Goal: Feedback & Contribution: Submit feedback/report problem

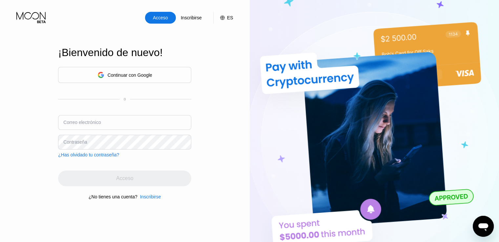
type input "wilmerpago87@gmail.com"
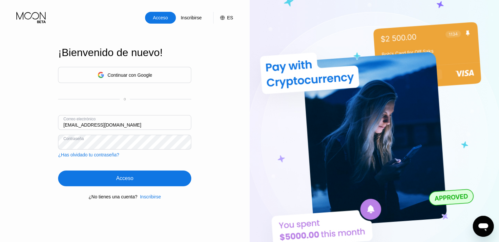
click at [120, 182] on div "Acceso" at bounding box center [124, 178] width 17 height 7
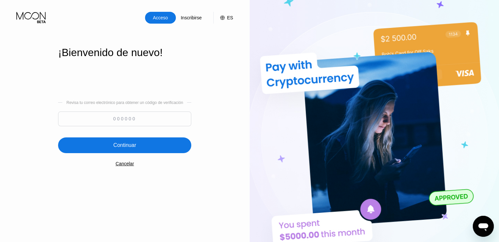
click at [123, 166] on font "Cancelar" at bounding box center [124, 163] width 18 height 5
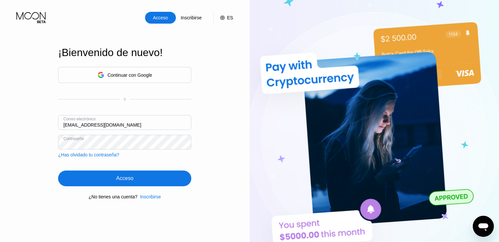
click at [130, 74] on font "Continuar con Google" at bounding box center [130, 74] width 45 height 5
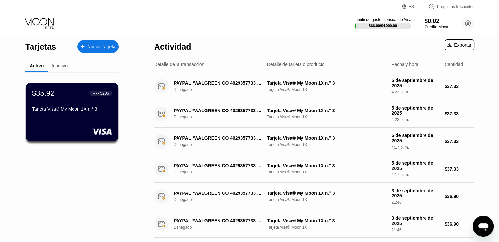
click at [479, 224] on icon "Abrir ventana de mensajería" at bounding box center [483, 227] width 10 height 8
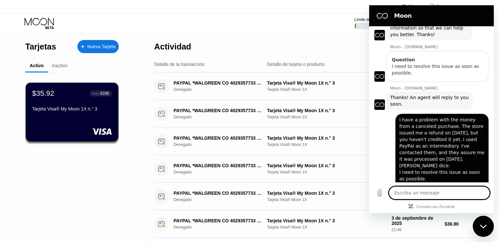
scroll to position [774, 0]
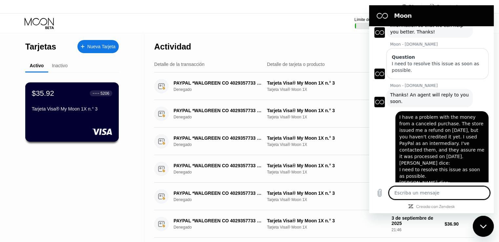
click at [75, 109] on font "Tarjeta Visa® My Moon 1X n.° 3" at bounding box center [65, 108] width 66 height 5
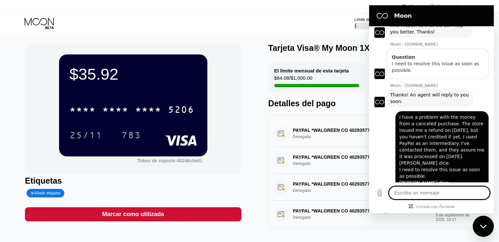
click at [413, 195] on textarea at bounding box center [439, 192] width 101 height 13
paste textarea "Hello, I'm having trouble getting my money back. My purchase order was canceled…"
type textarea "Hello, I'm having trouble getting my money back. My purchase order was canceled…"
type textarea "x"
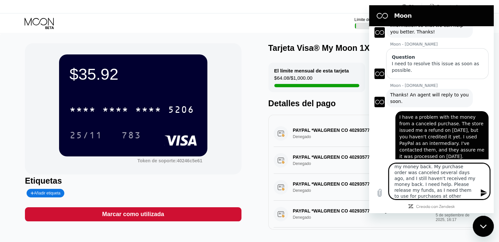
type textarea "Hello, I'm having trouble getting my money back. My purchase order was canceled…"
type textarea "x"
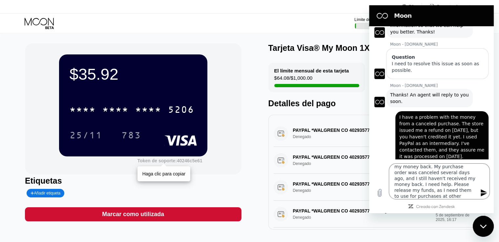
click at [150, 163] on font "Token de soporte:" at bounding box center [156, 160] width 39 height 5
click at [150, 170] on div "$35.92 * * * * * * * * * * * * 5206 25/11 783 Token de soporte: 40246c5e61 Haga…" at bounding box center [133, 108] width 216 height 131
click at [135, 163] on div "Token de soporte: 40246c5e61" at bounding box center [133, 159] width 148 height 7
drag, startPoint x: 128, startPoint y: 166, endPoint x: 197, endPoint y: 174, distance: 69.6
click at [189, 174] on div "$35.92 * * * * * * * * * * * * 5206 25/11 783 Token de soporte: 40246c5e61" at bounding box center [133, 108] width 216 height 131
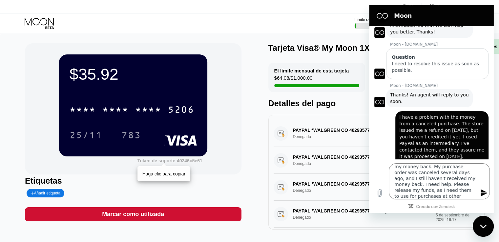
drag, startPoint x: 222, startPoint y: 168, endPoint x: 154, endPoint y: 169, distance: 67.9
click at [154, 169] on div "$35.92 * * * * * * * * * * * * 5206 25/11 783 Token de soporte: 40246c5e61 Haga…" at bounding box center [133, 108] width 216 height 131
click at [433, 195] on textarea "Hello, I'm having trouble getting my money back. My purchase order was canceled…" at bounding box center [439, 181] width 101 height 36
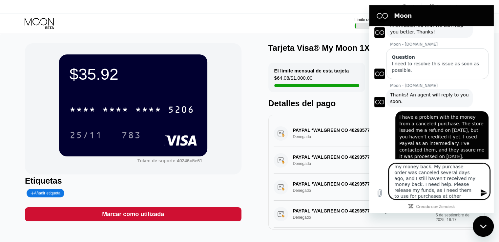
type textarea "Hello, I'm having trouble getting my money back. My purchase order was canceled…"
type textarea "x"
type textarea "Hello, I'm having trouble getting my money back. My purchase order was canceled…"
type textarea "x"
type textarea "Hello, I'm having trouble getting my money back. My purchase order was canceled…"
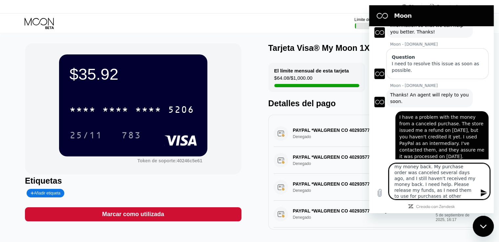
type textarea "x"
type textarea "Hello, I'm having trouble getting my money back. My purchase order was canceled…"
type textarea "x"
type textarea "Hello, I'm having trouble getting my money back. My purchase order was canceled…"
type textarea "x"
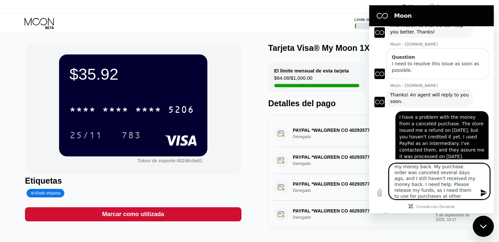
type textarea "Hello, I'm having trouble getting my money back. My purchase order was canceled…"
type textarea "x"
type textarea "Hello, I'm having trouble getting my money back. My purchase order was canceled…"
type textarea "x"
type textarea "Hello, I'm having trouble getting my money back. My purchase order was canceled…"
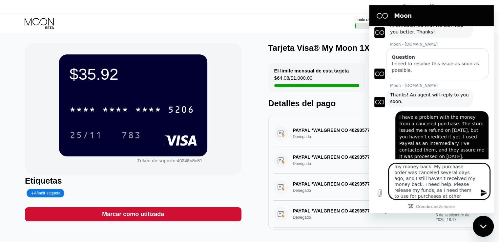
type textarea "x"
type textarea "Hello, I'm having trouble getting my money back. My purchase order was canceled…"
type textarea "x"
type textarea "Hello, I'm having trouble getting my money back. My purchase order was canceled…"
type textarea "x"
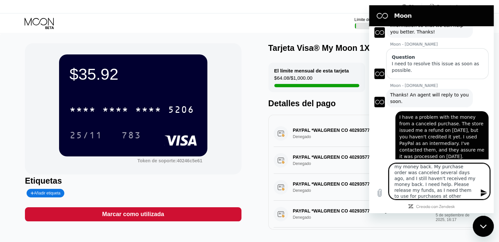
type textarea "Hello, I'm having trouble getting my money back. My purchase order was canceled…"
type textarea "x"
type textarea "Hello, I'm having trouble getting my money back. My purchase order was canceled…"
type textarea "x"
type textarea "Hello, I'm having trouble getting my money back. My purchase order was canceled…"
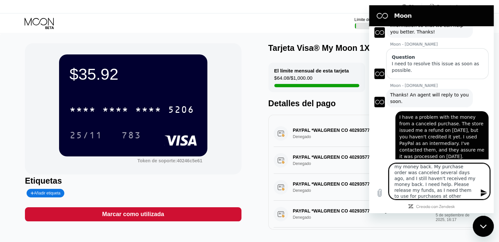
type textarea "x"
type textarea "Hello, I'm having trouble getting my money back. My purchase order was canceled…"
type textarea "x"
type textarea "Hello, I'm having trouble getting my money back. My purchase order was canceled…"
type textarea "x"
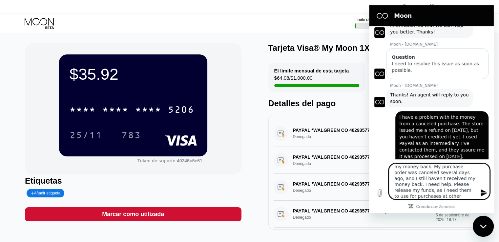
type textarea "Hello, I'm having trouble getting my money back. My purchase order was canceled…"
type textarea "x"
type textarea "Hello, I'm having trouble getting my money back. My purchase order was canceled…"
type textarea "x"
paste textarea "40246c5e61"
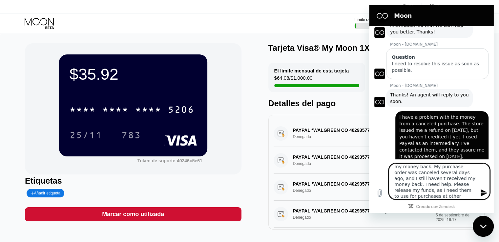
type textarea "Hello, I'm having trouble getting my money back. My purchase order was canceled…"
type textarea "x"
drag, startPoint x: 460, startPoint y: 197, endPoint x: 387, endPoint y: 164, distance: 80.0
click at [387, 164] on div "Escriba un mensaje Hello, I'm having trouble getting my money back. My purchase…" at bounding box center [431, 181] width 125 height 44
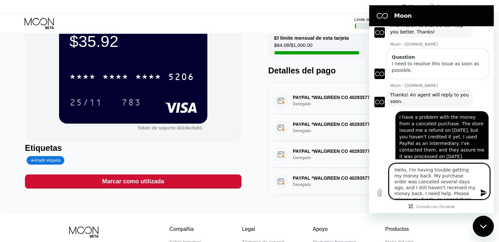
scroll to position [12, 0]
type textarea "Hello, I'm having trouble getting my money back. My purchase order was canceled…"
click at [482, 192] on icon "Enviar mensaje" at bounding box center [484, 193] width 8 height 8
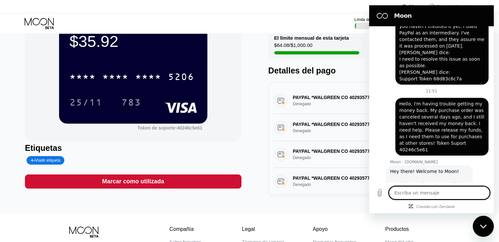
scroll to position [886, 0]
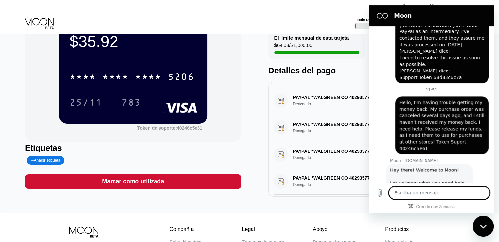
type textarea "x"
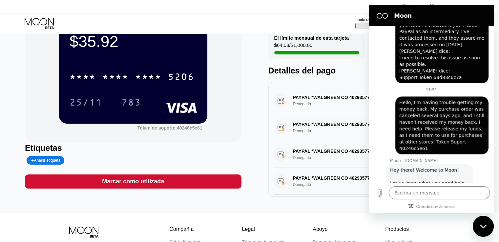
scroll to position [936, 0]
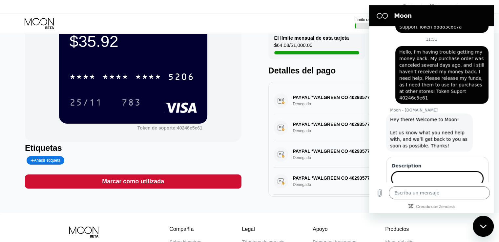
click at [417, 172] on input "Description" at bounding box center [437, 179] width 91 height 14
click at [437, 172] on input "Description" at bounding box center [437, 179] width 91 height 14
type input "Hello, I'm having trouble getting my money back. My purchase order was canceled…"
click at [467, 193] on span "Enviar" at bounding box center [470, 197] width 14 height 8
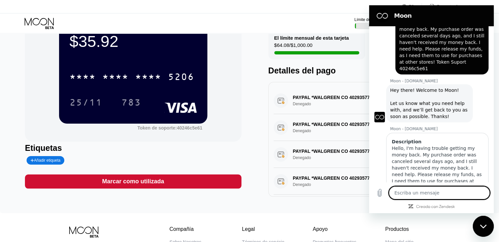
scroll to position [967, 0]
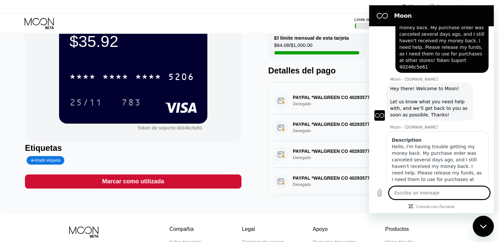
type textarea "x"
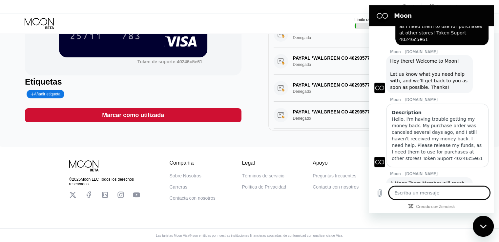
scroll to position [107, 0]
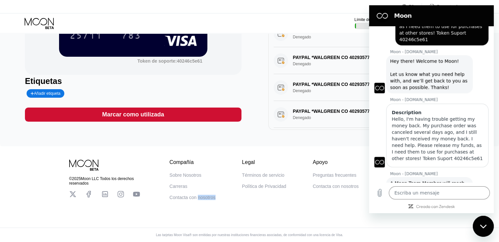
click at [206, 197] on font "Contacta con nosotros" at bounding box center [193, 197] width 46 height 5
click at [221, 79] on div "Etiquetas" at bounding box center [133, 81] width 216 height 10
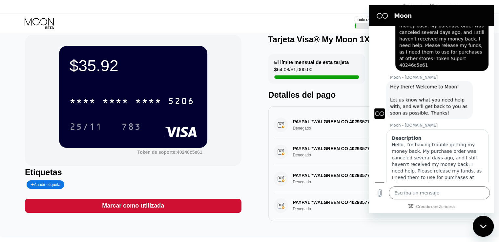
scroll to position [995, 0]
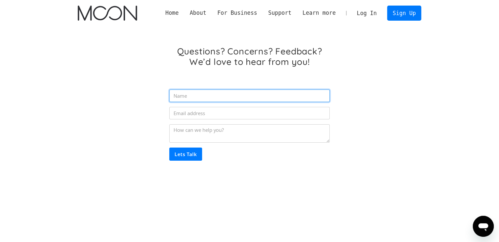
click at [244, 101] on form "Lets Talk" at bounding box center [249, 123] width 160 height 76
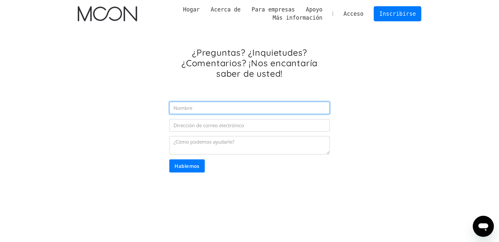
type input "[PERSON_NAME]"
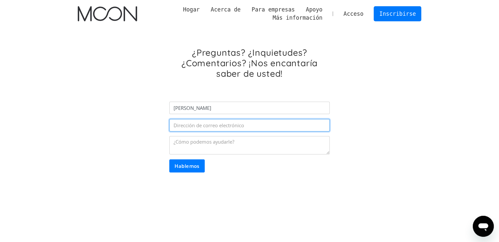
click at [213, 128] on input "Formulario de correo electrónico" at bounding box center [249, 125] width 160 height 12
type input "[EMAIL_ADDRESS][DOMAIN_NAME]"
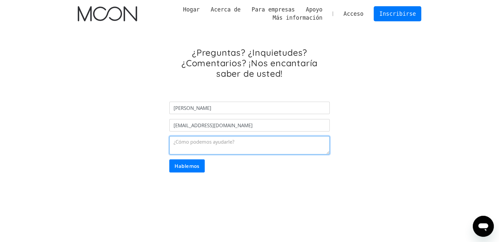
click at [223, 144] on textarea "Formulario de correo electrónico" at bounding box center [249, 145] width 160 height 18
paste textarea "Hello, I'm having trouble getting my money back. My purchase order was canceled…"
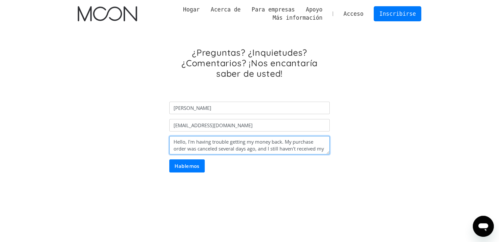
scroll to position [19, 0]
type textarea "Hello, I'm having trouble getting my money back. My purchase order was canceled…"
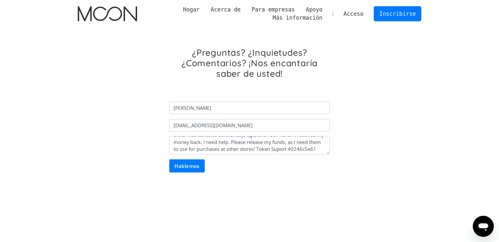
click at [194, 161] on input "Hablemos" at bounding box center [186, 165] width 35 height 13
type input "Please wait..."
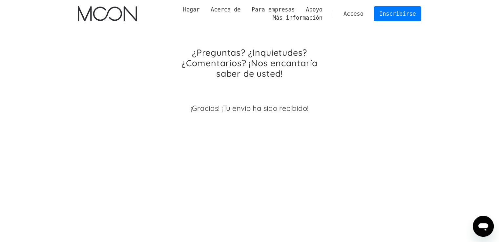
click at [115, 17] on img "hogar" at bounding box center [107, 13] width 59 height 15
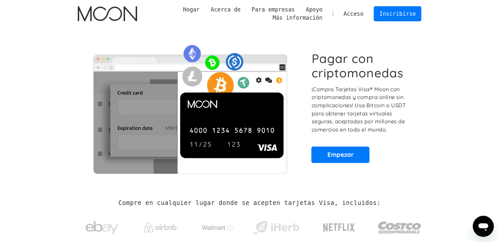
click at [361, 12] on font "Acceso" at bounding box center [353, 13] width 20 height 7
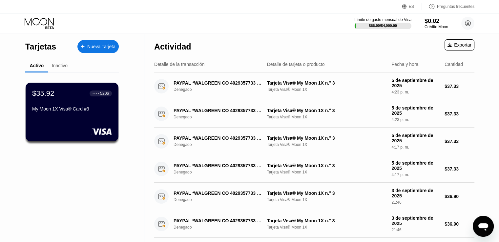
click at [34, 23] on icon at bounding box center [40, 23] width 31 height 11
